Goal: Find specific page/section: Find specific page/section

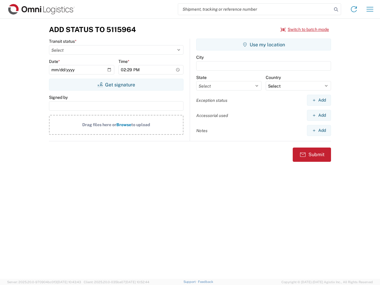
click at [255, 9] on input "search" at bounding box center [255, 9] width 154 height 11
click at [336, 9] on icon at bounding box center [336, 9] width 8 height 8
click at [354, 9] on icon at bounding box center [353, 8] width 9 height 9
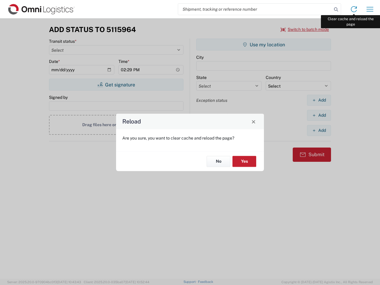
click at [370, 9] on div "Reload Are you sure, you want to clear cache and reload the page? No Yes" at bounding box center [190, 142] width 380 height 285
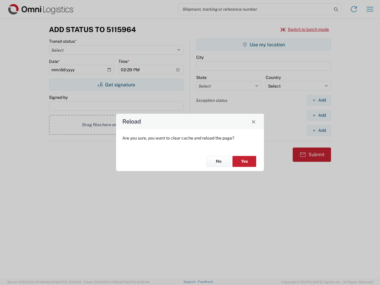
click at [305, 29] on div "Reload Are you sure, you want to clear cache and reload the page? No Yes" at bounding box center [190, 142] width 380 height 285
click at [116, 85] on div "Reload Are you sure, you want to clear cache and reload the page? No Yes" at bounding box center [190, 142] width 380 height 285
click at [264, 45] on div "Reload Are you sure, you want to clear cache and reload the page? No Yes" at bounding box center [190, 142] width 380 height 285
click at [319, 100] on div "Reload Are you sure, you want to clear cache and reload the page? No Yes" at bounding box center [190, 142] width 380 height 285
click at [319, 115] on div "Reload Are you sure, you want to clear cache and reload the page? No Yes" at bounding box center [190, 142] width 380 height 285
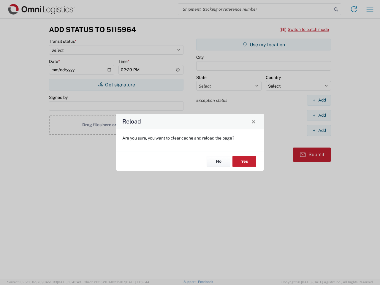
click at [319, 130] on div "Reload Are you sure, you want to clear cache and reload the page? No Yes" at bounding box center [190, 142] width 380 height 285
